Goal: Task Accomplishment & Management: Complete application form

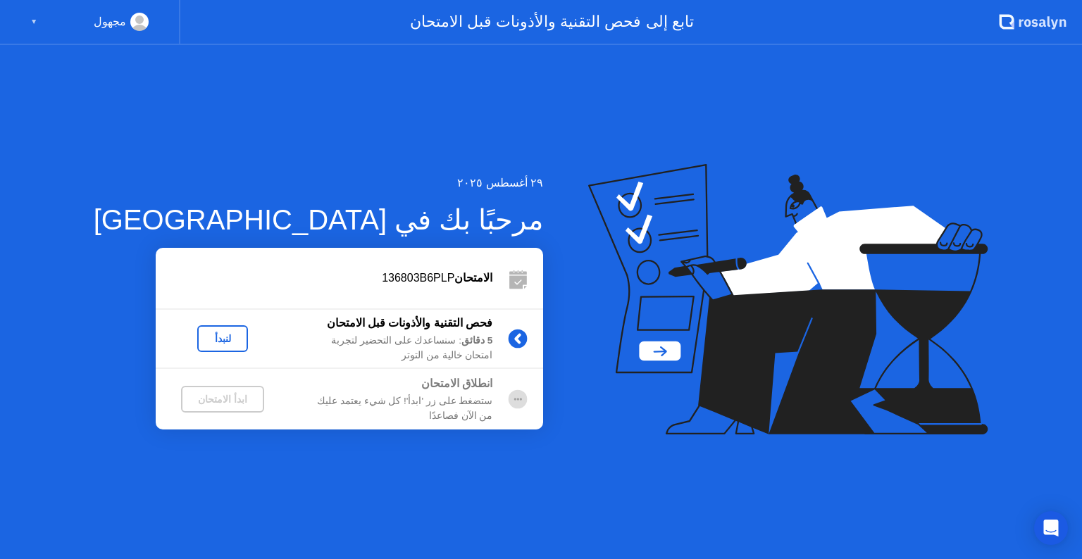
click at [187, 398] on div "ابدأ الامتحان" at bounding box center [223, 399] width 72 height 11
click at [203, 341] on div "لنبدأ" at bounding box center [222, 338] width 39 height 11
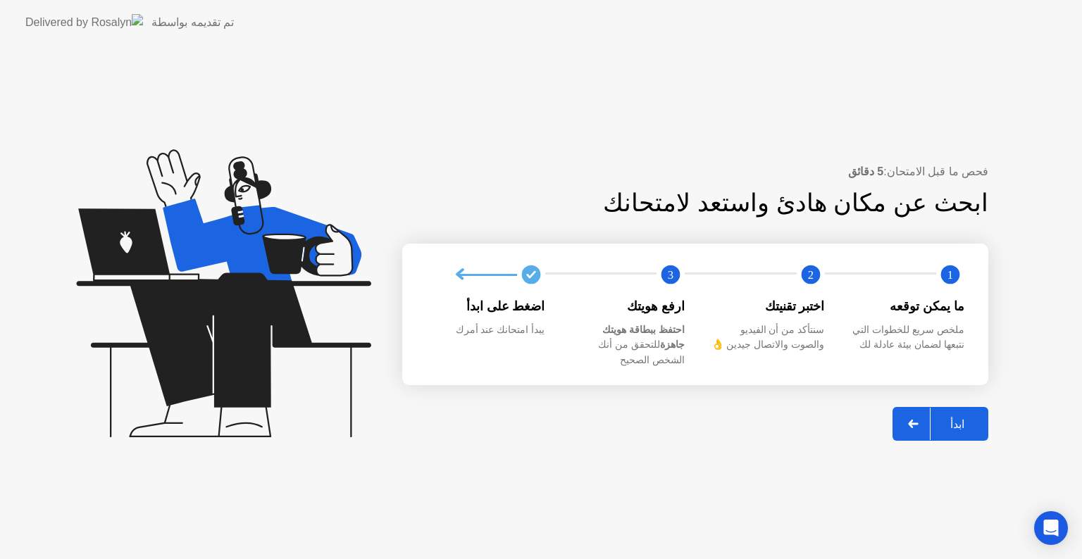
click at [949, 418] on div "ابدأ" at bounding box center [958, 424] width 54 height 13
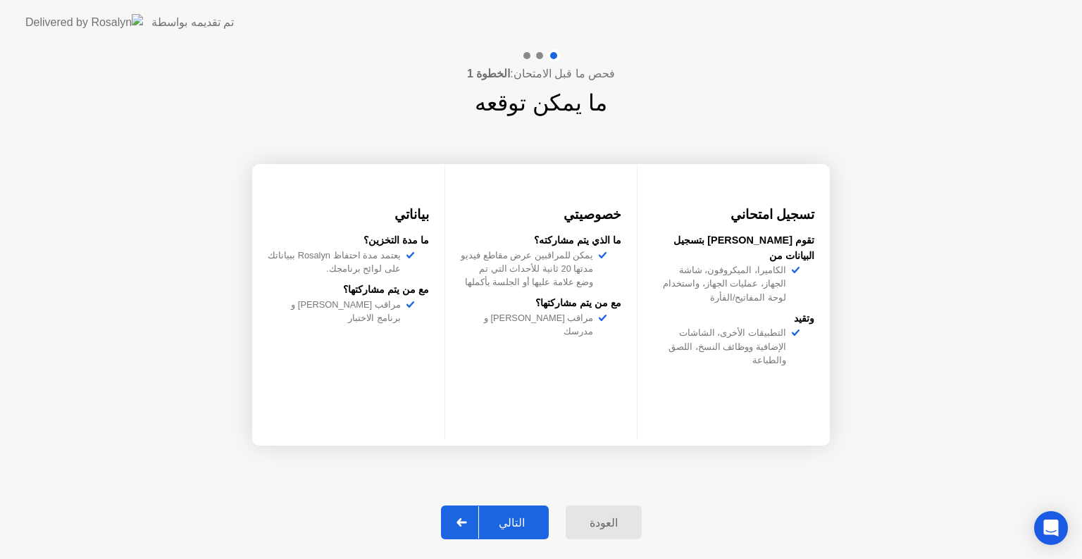
click at [527, 521] on div "التالي" at bounding box center [512, 522] width 66 height 13
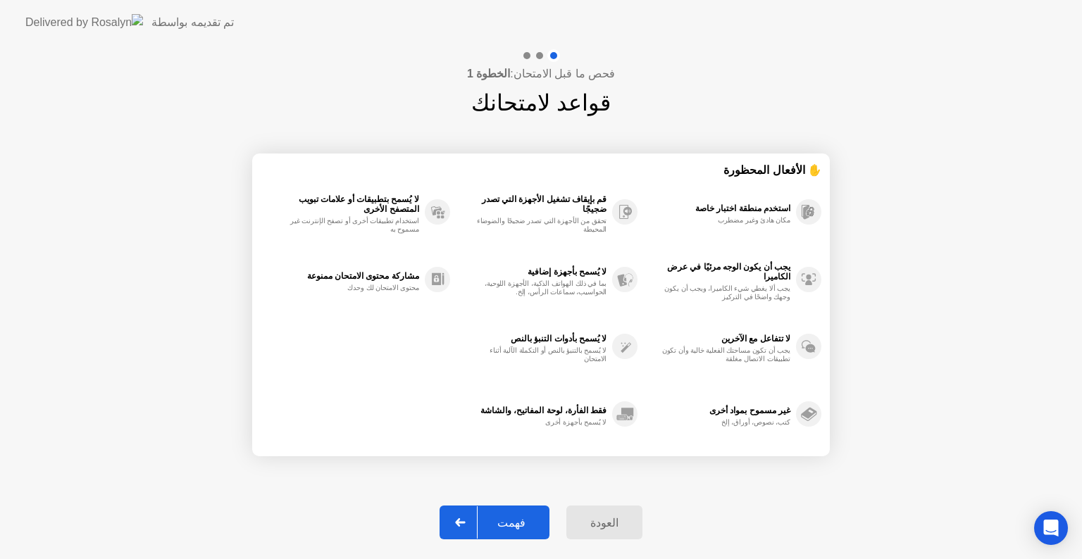
click at [527, 521] on div "فهمت" at bounding box center [512, 522] width 68 height 13
select select "**********"
select select "*******"
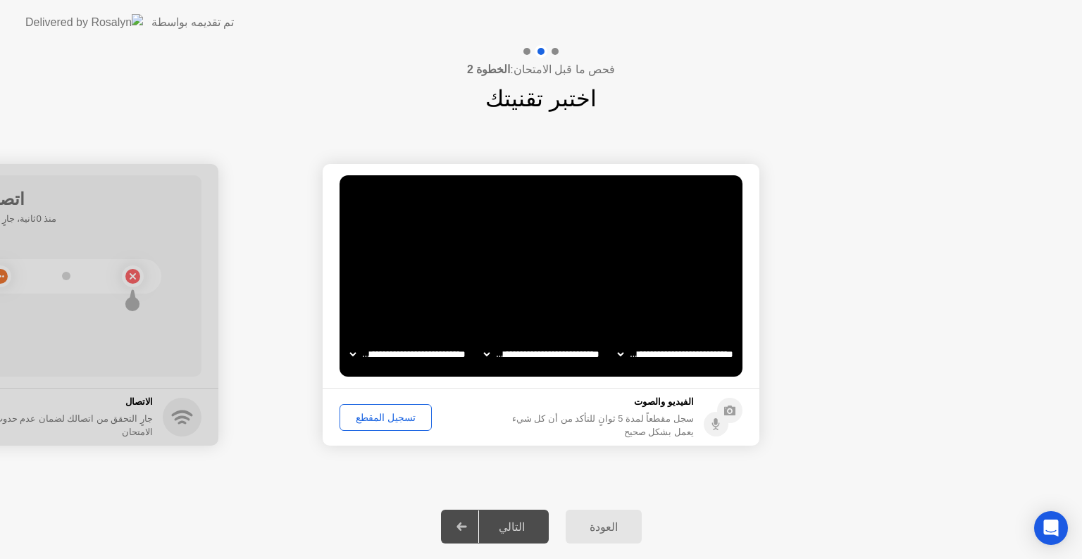
click at [387, 417] on div "تسجيل المقطع" at bounding box center [385, 417] width 82 height 11
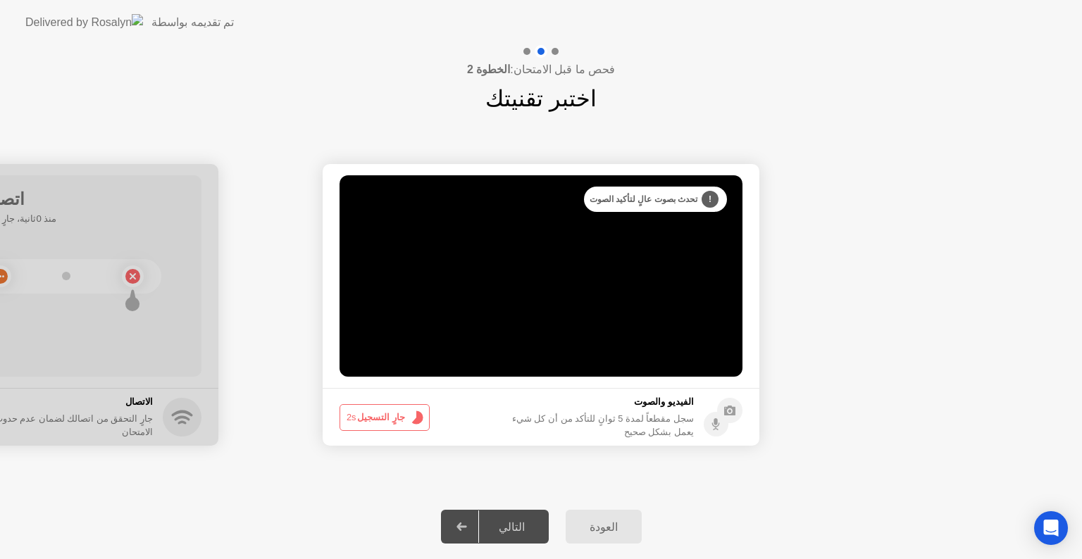
click at [387, 417] on button "جارٍ التسجيل 2s" at bounding box center [385, 417] width 90 height 27
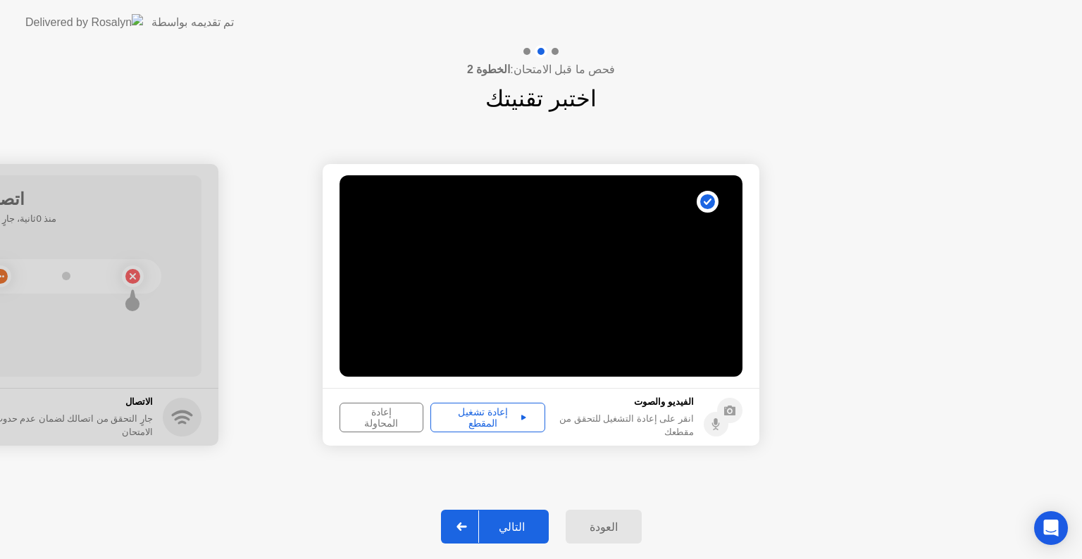
click at [473, 412] on div "إعادة تشغيل المقطع" at bounding box center [487, 417] width 105 height 23
click at [521, 524] on div "التالي" at bounding box center [512, 527] width 66 height 13
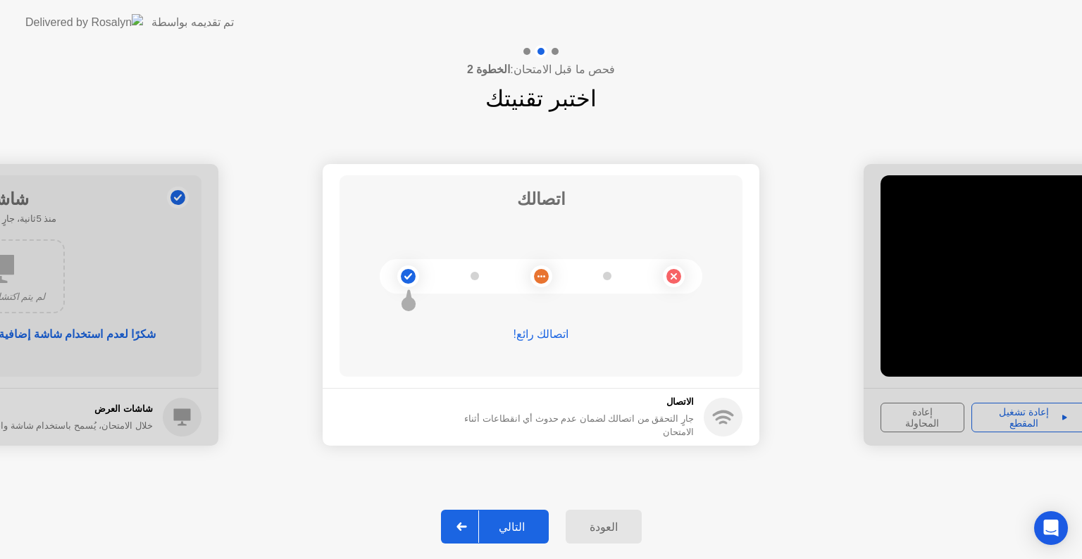
click at [518, 521] on div "التالي" at bounding box center [512, 527] width 66 height 13
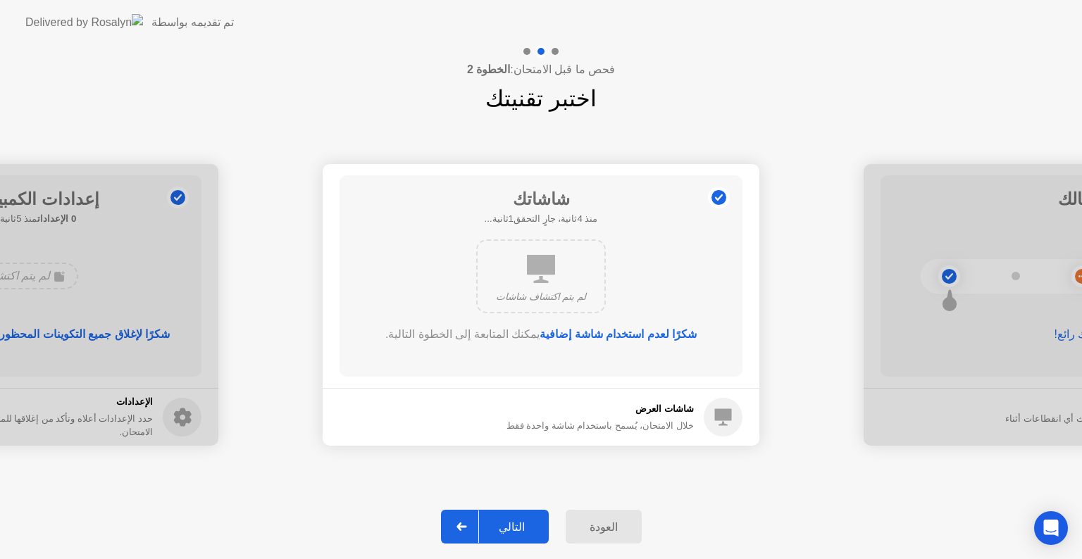
click at [518, 521] on div "التالي" at bounding box center [512, 527] width 66 height 13
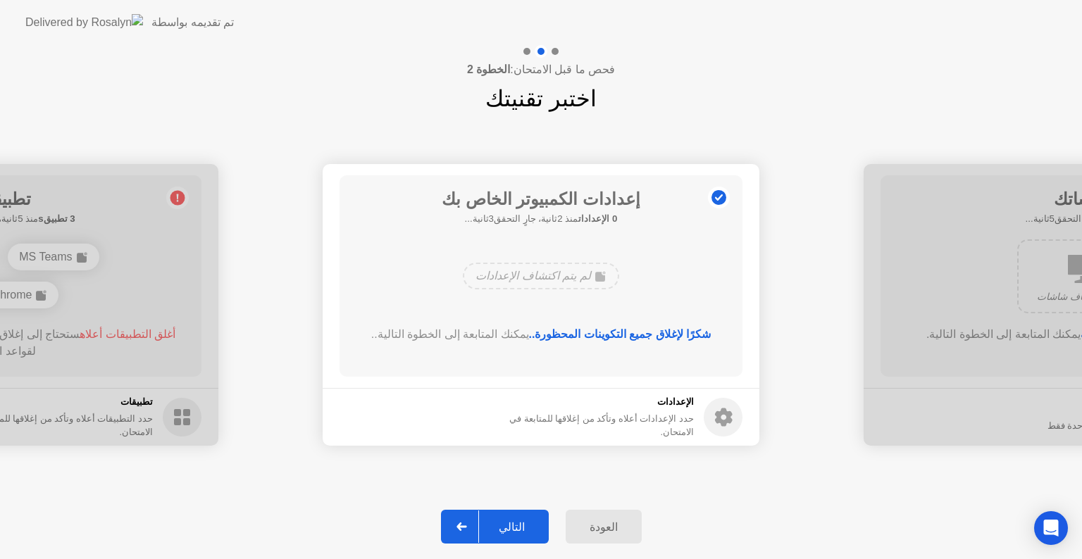
click at [518, 521] on div "التالي" at bounding box center [512, 527] width 66 height 13
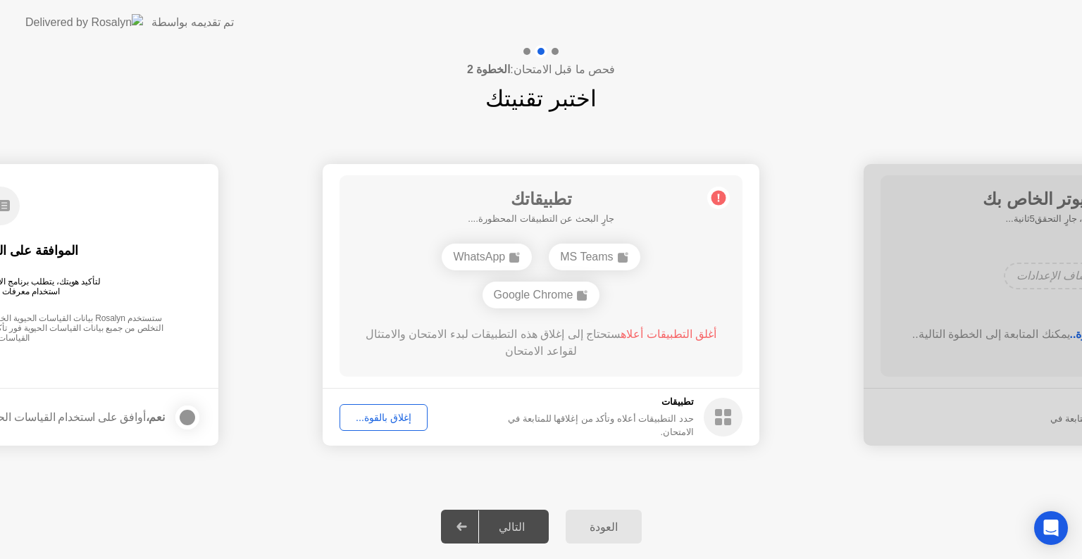
click at [380, 423] on div "إغلاق بالقوة..." at bounding box center [383, 417] width 78 height 11
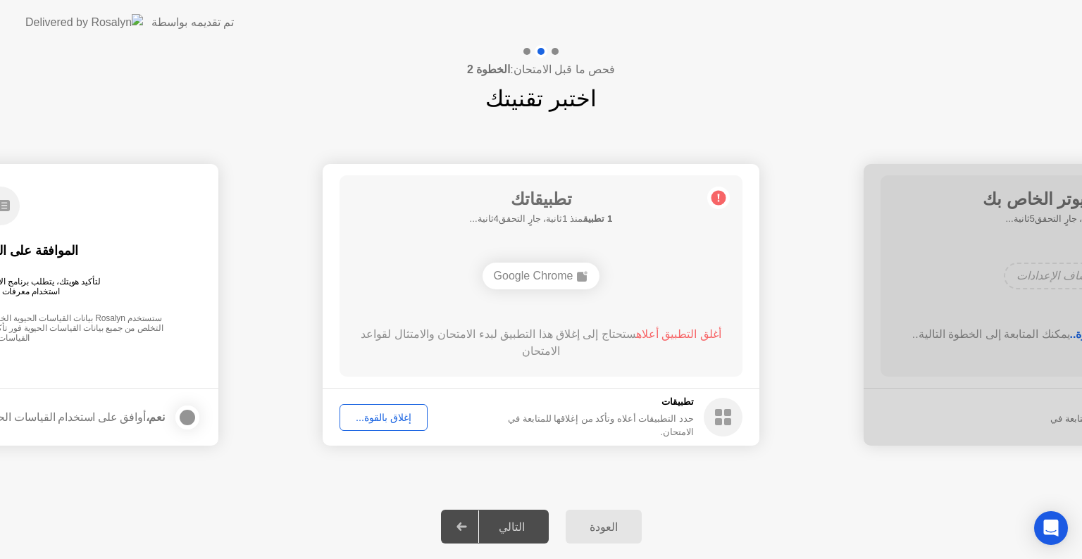
click at [389, 414] on div "إغلاق بالقوة..." at bounding box center [383, 417] width 78 height 11
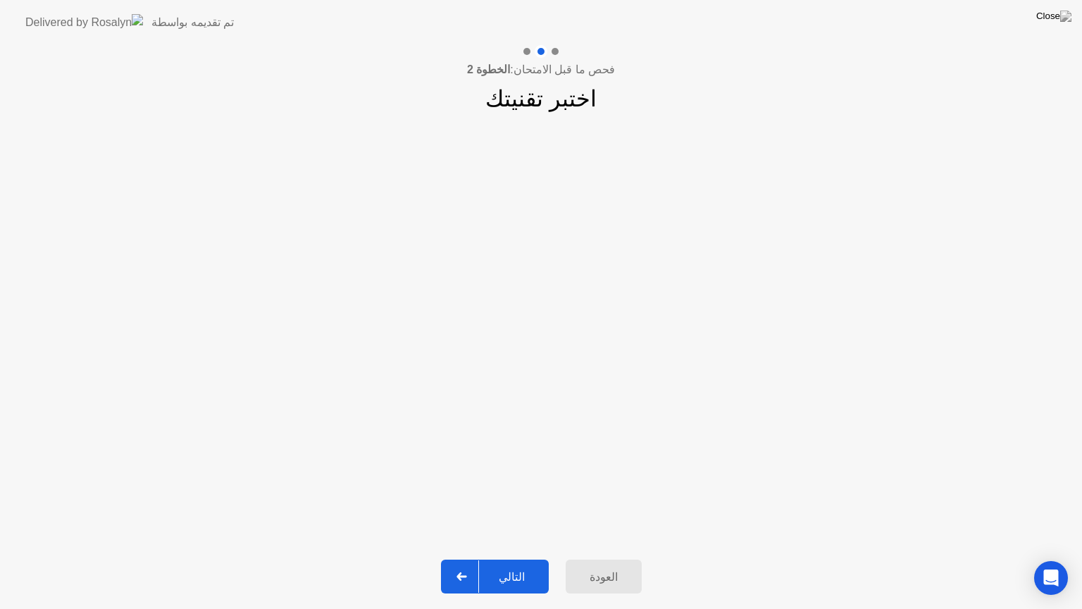
click at [525, 559] on div "التالي" at bounding box center [512, 576] width 66 height 13
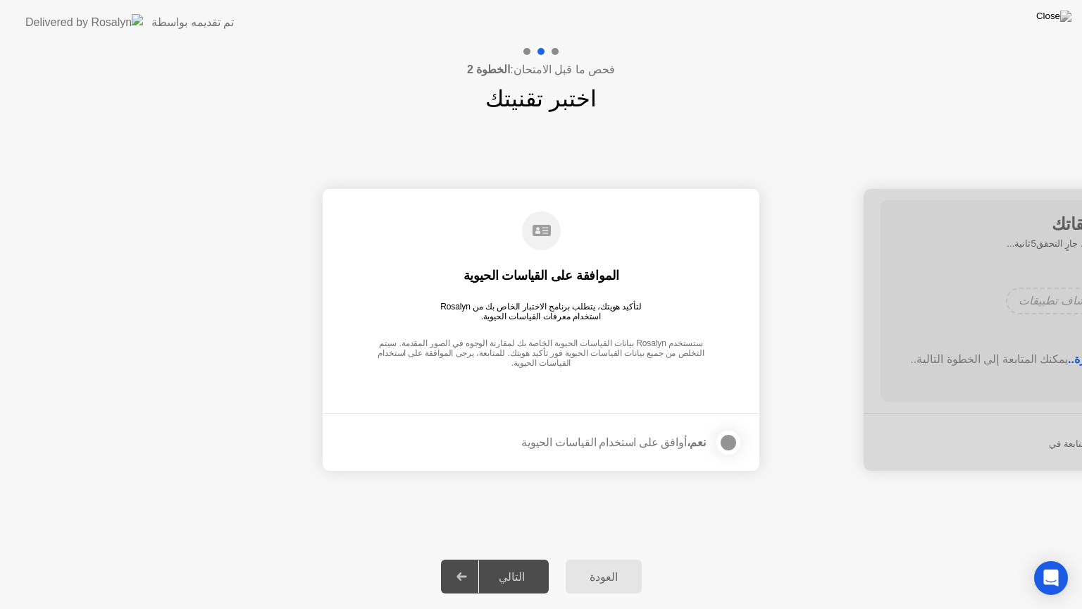
click at [727, 439] on div at bounding box center [728, 442] width 17 height 17
click at [535, 559] on button "التالي" at bounding box center [495, 576] width 108 height 34
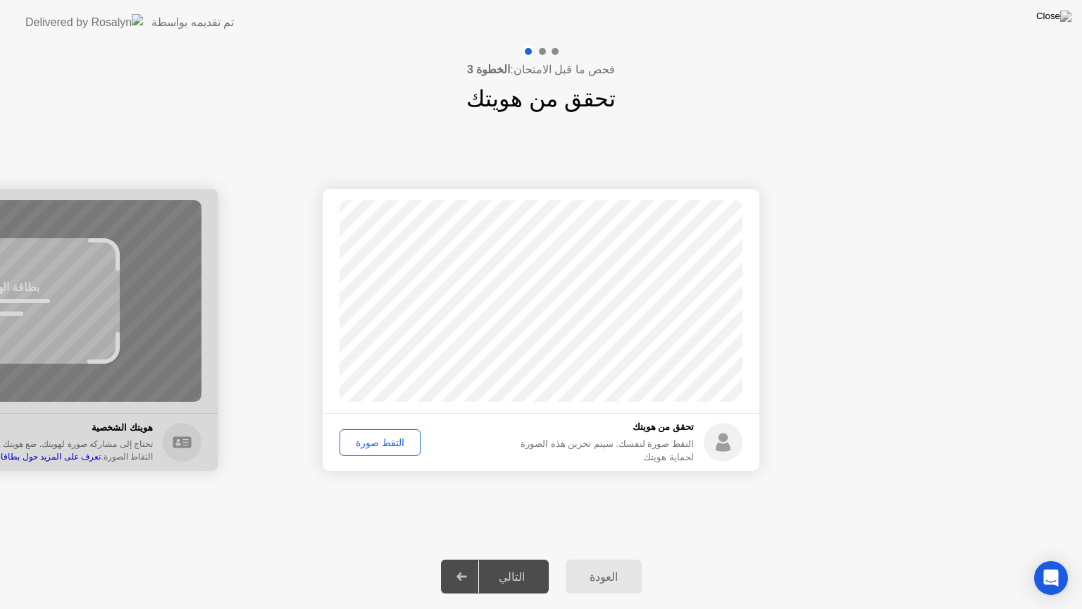
click at [380, 439] on div "التقط صورة" at bounding box center [379, 442] width 71 height 11
click at [519, 559] on div "التالي" at bounding box center [512, 576] width 66 height 13
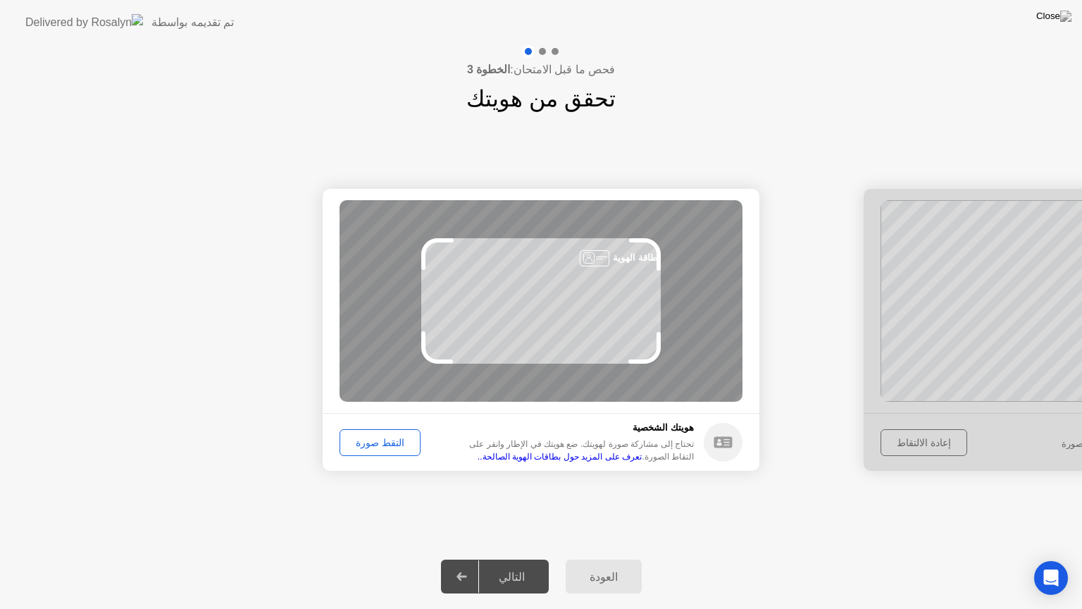
click at [385, 440] on div "التقط صورة" at bounding box center [379, 442] width 71 height 11
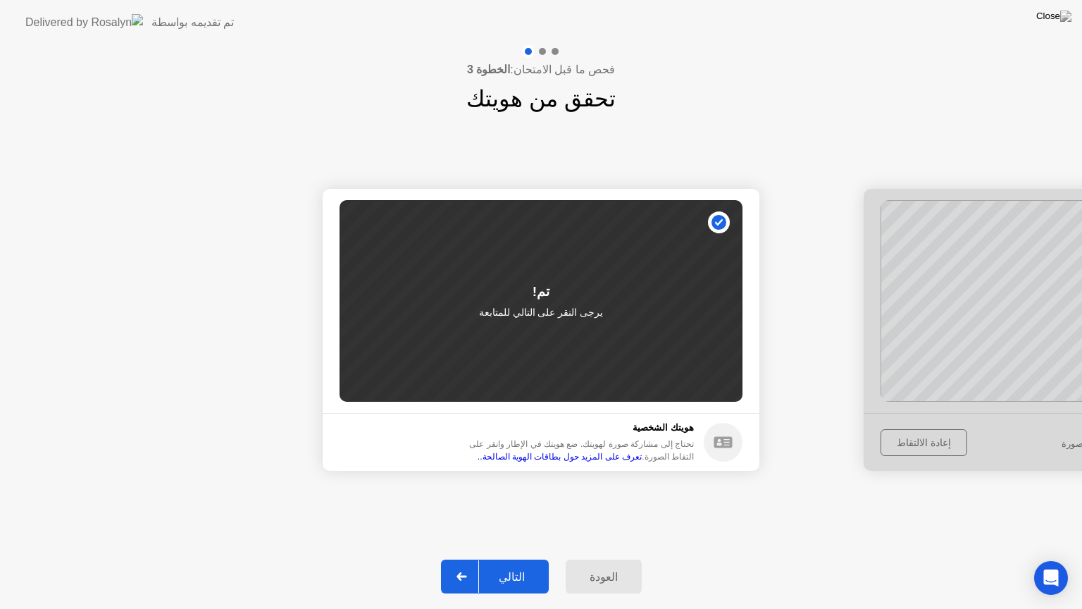
click at [511, 559] on div "التالي" at bounding box center [512, 576] width 66 height 13
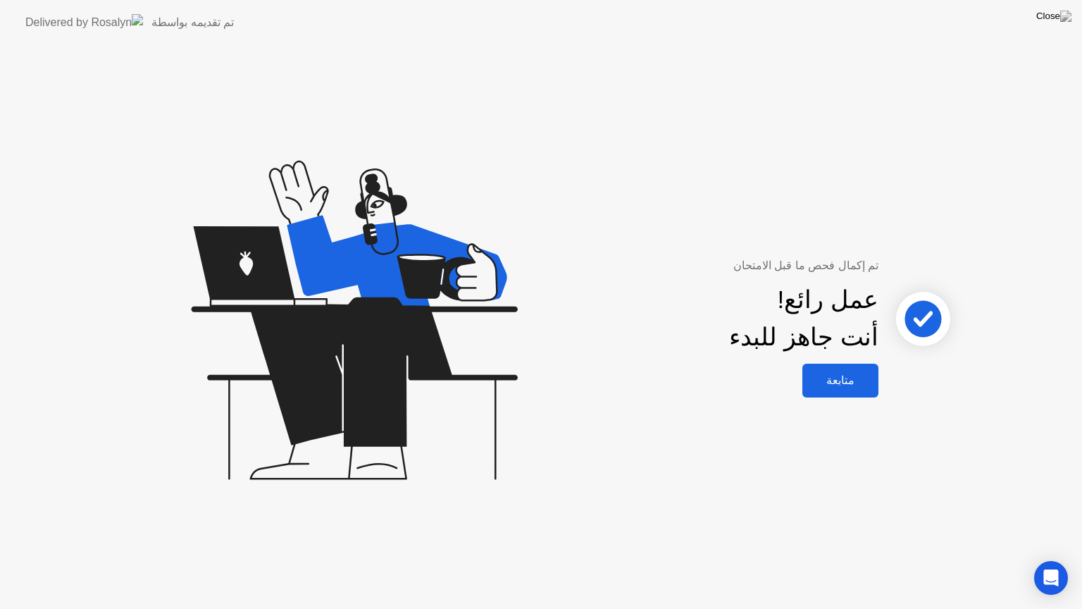
click at [857, 380] on div "متابعة" at bounding box center [841, 379] width 68 height 13
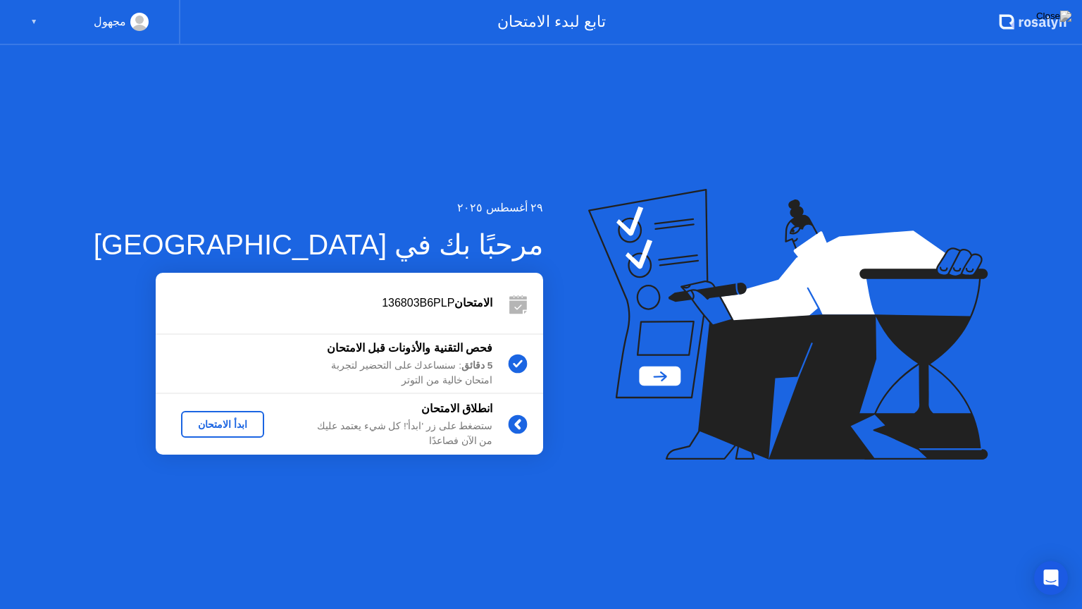
click at [200, 423] on div "ابدأ الامتحان" at bounding box center [223, 423] width 72 height 11
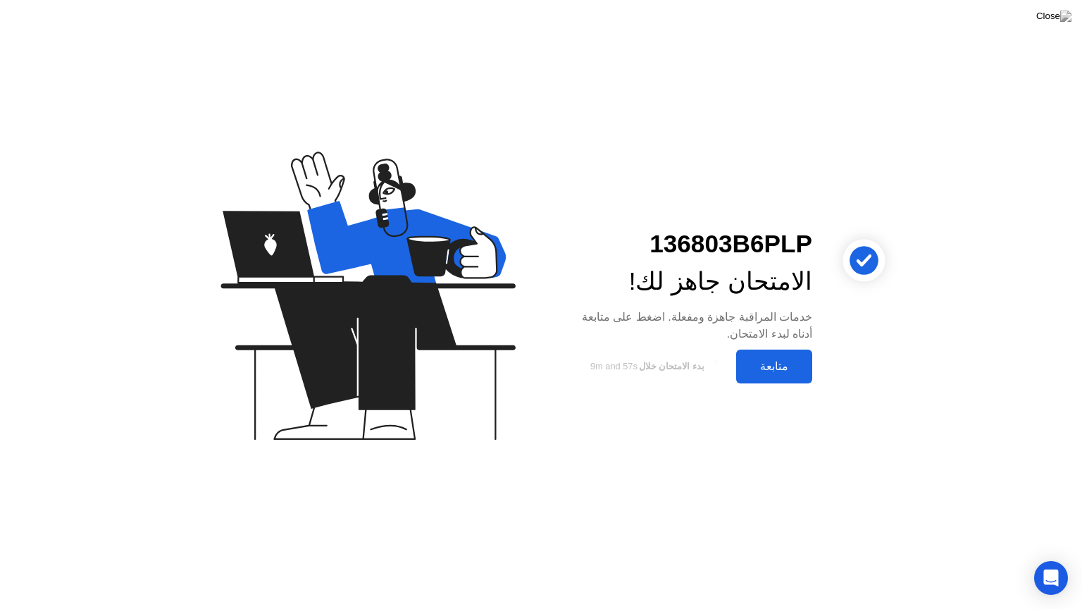
click at [781, 366] on div "متابعة" at bounding box center [774, 365] width 68 height 13
